Goal: Transaction & Acquisition: Download file/media

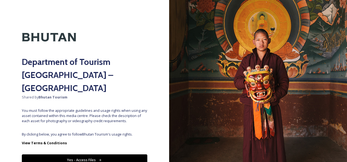
click at [106, 154] on button "Yes - Access Files" at bounding box center [84, 159] width 125 height 11
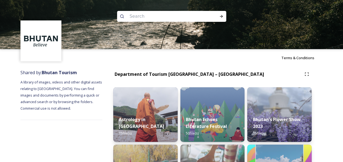
click at [168, 15] on input at bounding box center [164, 16] width 75 height 12
type input "memorial chorten"
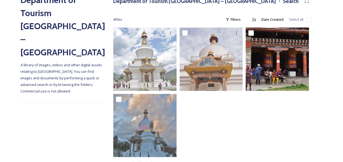
scroll to position [80, 0]
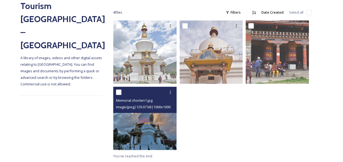
click at [152, 132] on img at bounding box center [144, 118] width 63 height 63
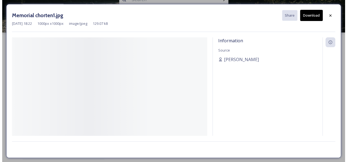
scroll to position [14, 0]
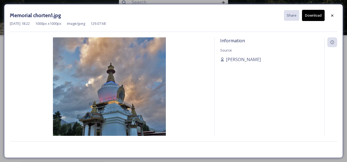
click at [131, 84] on img at bounding box center [109, 93] width 199 height 113
click at [335, 14] on div at bounding box center [332, 16] width 10 height 10
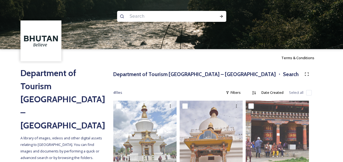
scroll to position [80, 0]
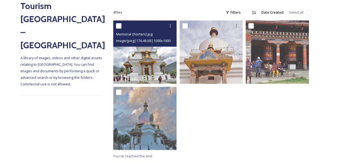
click at [152, 63] on img at bounding box center [144, 51] width 63 height 63
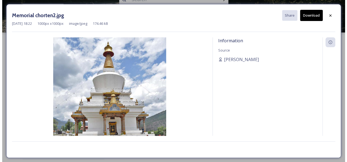
scroll to position [14, 0]
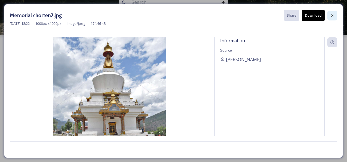
click at [332, 16] on icon at bounding box center [332, 15] width 4 height 4
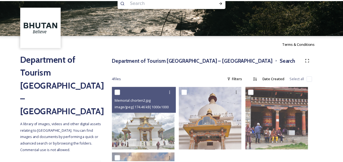
scroll to position [80, 0]
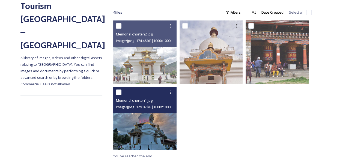
click at [155, 129] on img at bounding box center [144, 118] width 63 height 63
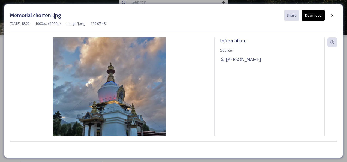
click at [319, 14] on button "Download" at bounding box center [313, 15] width 23 height 11
click at [332, 15] on icon at bounding box center [332, 15] width 2 height 2
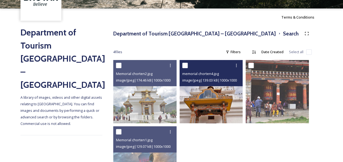
scroll to position [80, 0]
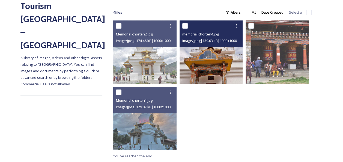
click at [196, 74] on img at bounding box center [210, 51] width 63 height 63
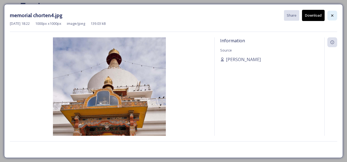
click at [333, 14] on icon at bounding box center [332, 15] width 4 height 4
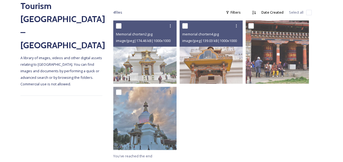
click at [67, 107] on div "Department of Tourism [GEOGRAPHIC_DATA] – Brand Centre A library of images, vid…" at bounding box center [61, 74] width 82 height 176
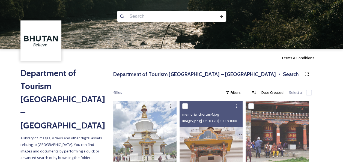
click at [162, 16] on input at bounding box center [164, 16] width 75 height 12
type input "phobjikha"
click at [222, 15] on icon at bounding box center [221, 16] width 4 height 4
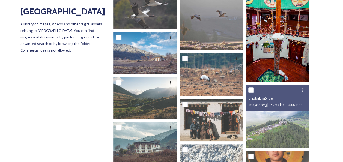
scroll to position [136, 0]
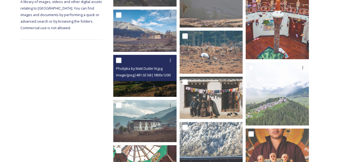
click at [152, 85] on img at bounding box center [144, 76] width 63 height 42
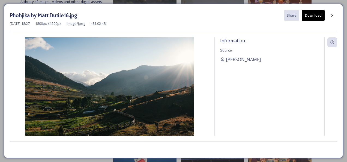
click at [315, 16] on button "Download" at bounding box center [313, 15] width 23 height 11
click at [332, 16] on icon at bounding box center [332, 15] width 4 height 4
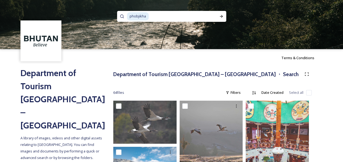
click at [158, 21] on input at bounding box center [181, 16] width 64 height 12
type input "p"
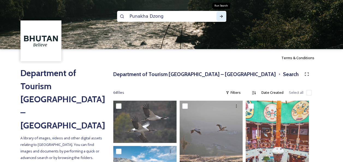
click at [223, 19] on div "Run Search" at bounding box center [221, 16] width 10 height 10
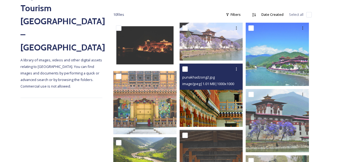
scroll to position [109, 0]
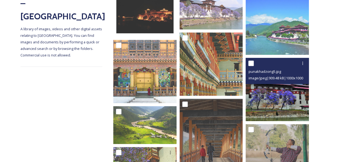
click at [267, 91] on img at bounding box center [276, 89] width 63 height 63
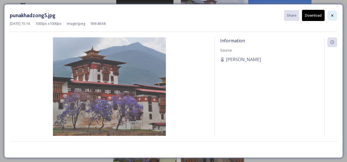
click at [333, 13] on icon at bounding box center [332, 15] width 4 height 4
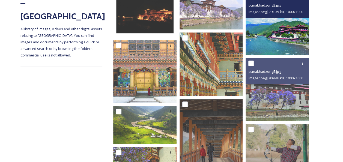
click at [275, 37] on img at bounding box center [276, 23] width 63 height 63
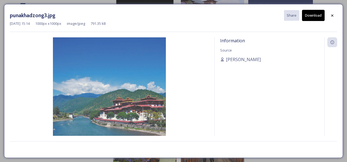
click at [321, 16] on button "Download" at bounding box center [313, 15] width 23 height 11
click at [333, 14] on icon at bounding box center [332, 15] width 2 height 2
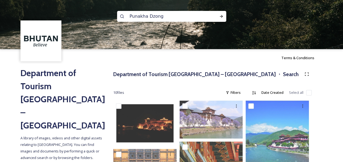
click at [175, 16] on input "Punakha Dzong" at bounding box center [164, 16] width 75 height 12
type input "P"
type input "colourful mask dance"
click at [222, 19] on div "Run Search" at bounding box center [221, 16] width 10 height 10
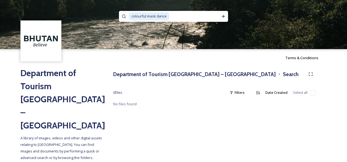
click at [173, 16] on input at bounding box center [194, 16] width 48 height 12
type input "c"
type input "chham"
click at [225, 15] on div "Run Search" at bounding box center [223, 16] width 10 height 10
click at [150, 18] on input at bounding box center [179, 16] width 66 height 12
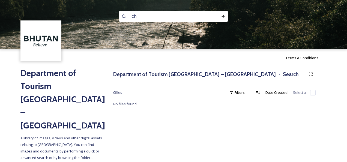
type input "c"
type input "P"
type input "Tshechu"
click at [226, 17] on div "Run Search" at bounding box center [223, 16] width 10 height 10
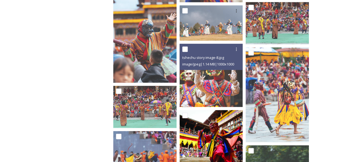
scroll to position [545, 0]
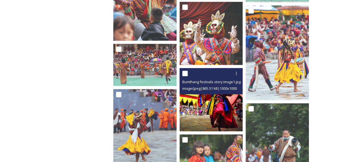
click at [227, 104] on img at bounding box center [210, 99] width 63 height 63
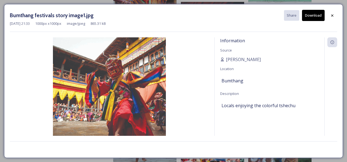
click at [309, 14] on button "Download" at bounding box center [313, 15] width 23 height 11
drag, startPoint x: 309, startPoint y: 14, endPoint x: 190, endPoint y: 116, distance: 156.9
click at [190, 116] on img at bounding box center [109, 93] width 199 height 113
click at [312, 14] on button "Download" at bounding box center [313, 15] width 23 height 11
click at [329, 15] on div at bounding box center [332, 16] width 10 height 10
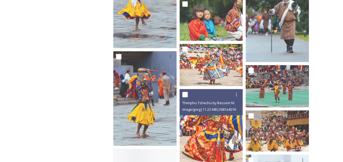
scroll to position [682, 0]
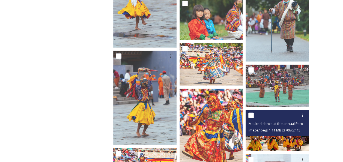
click at [267, 142] on img at bounding box center [276, 130] width 63 height 41
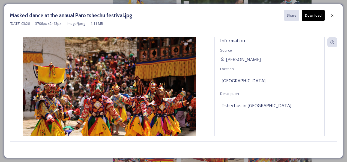
click at [313, 14] on button "Download" at bounding box center [313, 15] width 23 height 11
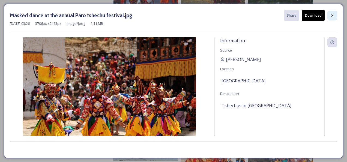
click at [333, 18] on div at bounding box center [332, 16] width 10 height 10
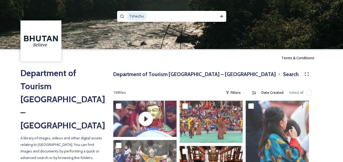
click at [156, 18] on input at bounding box center [179, 16] width 65 height 12
type input "T"
type input "Taktshang"
drag, startPoint x: 223, startPoint y: 16, endPoint x: 232, endPoint y: 34, distance: 20.5
click at [223, 16] on icon at bounding box center [221, 16] width 4 height 4
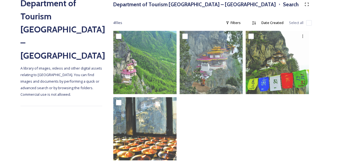
scroll to position [80, 0]
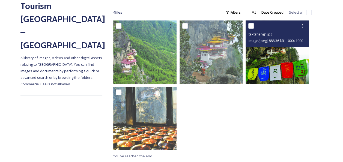
click at [280, 53] on img at bounding box center [276, 51] width 63 height 63
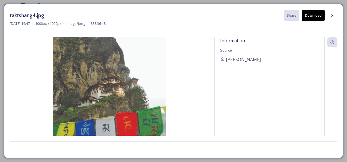
click at [308, 15] on button "Download" at bounding box center [313, 15] width 23 height 11
click at [331, 77] on div at bounding box center [330, 86] width 13 height 98
click at [334, 16] on icon at bounding box center [332, 15] width 4 height 4
